Goal: Task Accomplishment & Management: Use online tool/utility

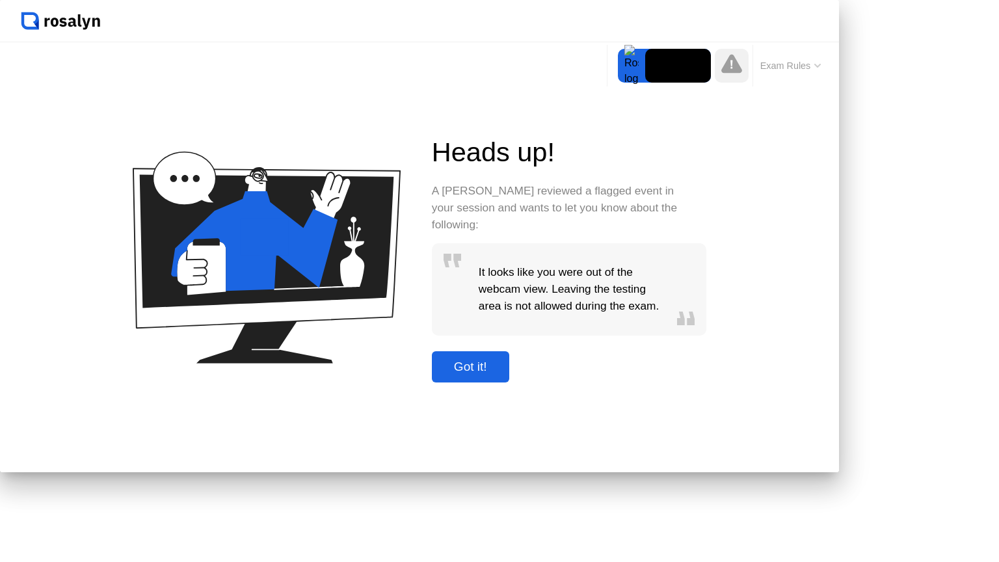
click at [505, 374] on div "Got it!" at bounding box center [471, 367] width 70 height 14
click at [757, 72] on button "Exam Rules" at bounding box center [791, 66] width 69 height 12
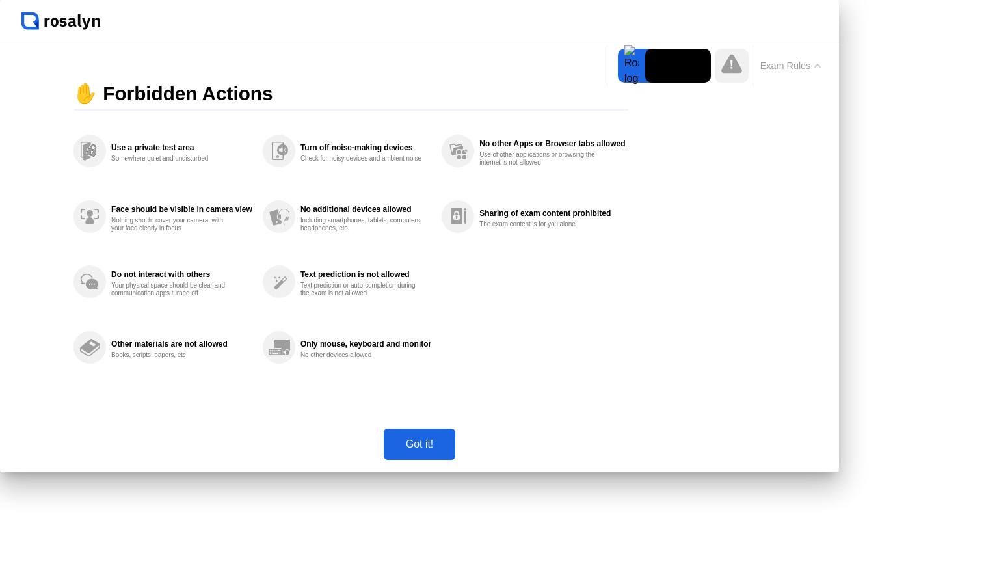
click at [451, 450] on div "Got it!" at bounding box center [420, 444] width 64 height 12
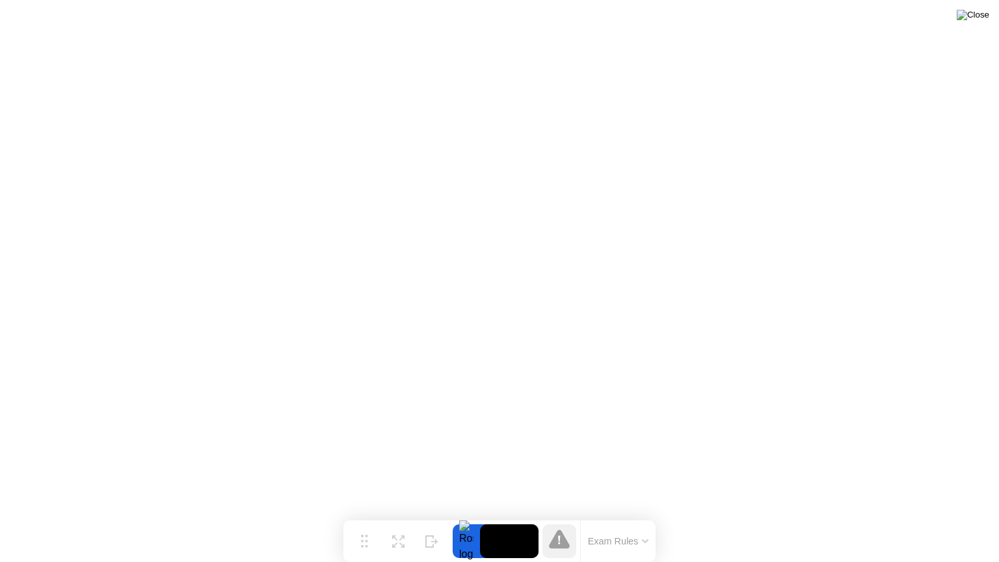
click at [980, 18] on img at bounding box center [973, 15] width 33 height 10
